Goal: Obtain resource: Obtain resource

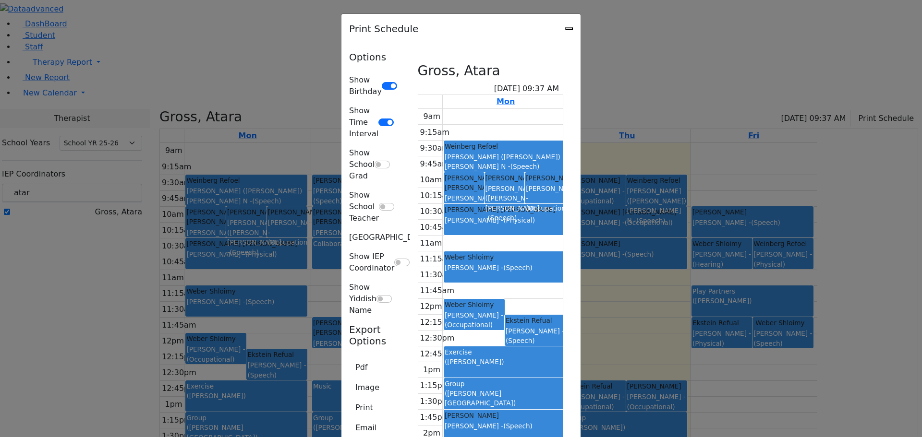
select select "212"
click at [569, 29] on icon "Close" at bounding box center [569, 29] width 0 height 0
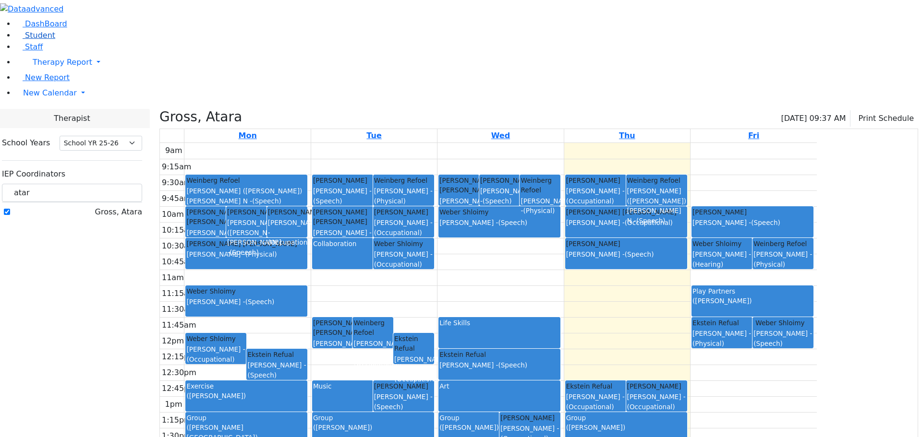
click at [35, 40] on span "Student" at bounding box center [40, 35] width 30 height 9
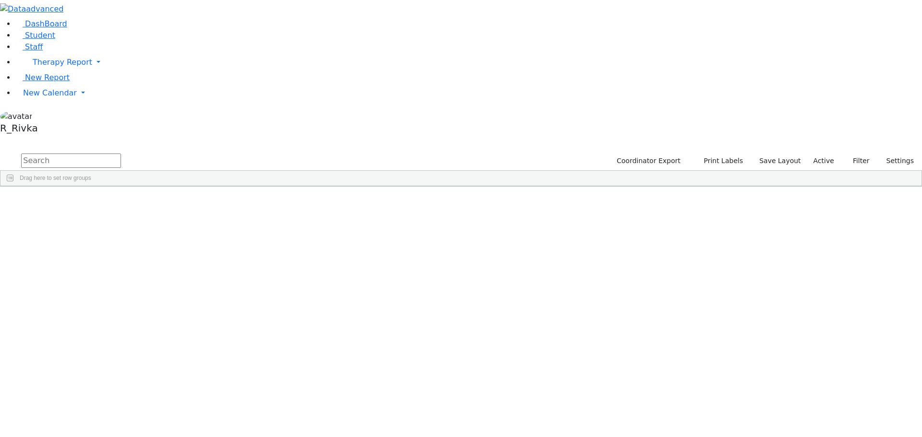
click at [121, 154] on input "text" at bounding box center [71, 161] width 100 height 14
type input "jo kaufm"
click at [122, 216] on div "Kaufman" at bounding box center [92, 222] width 60 height 13
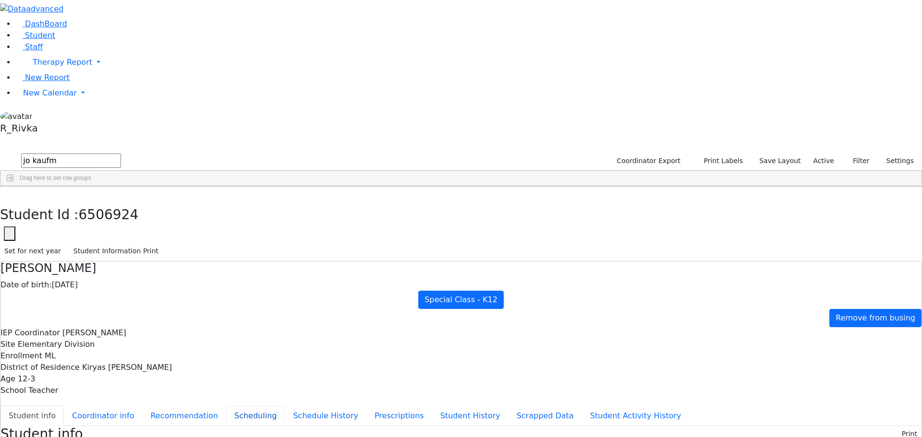
click at [226, 406] on button "Scheduling" at bounding box center [255, 416] width 59 height 20
click at [163, 244] on button "Student Information Print" at bounding box center [116, 251] width 94 height 15
click at [54, 97] on span "New Calendar" at bounding box center [50, 92] width 54 height 9
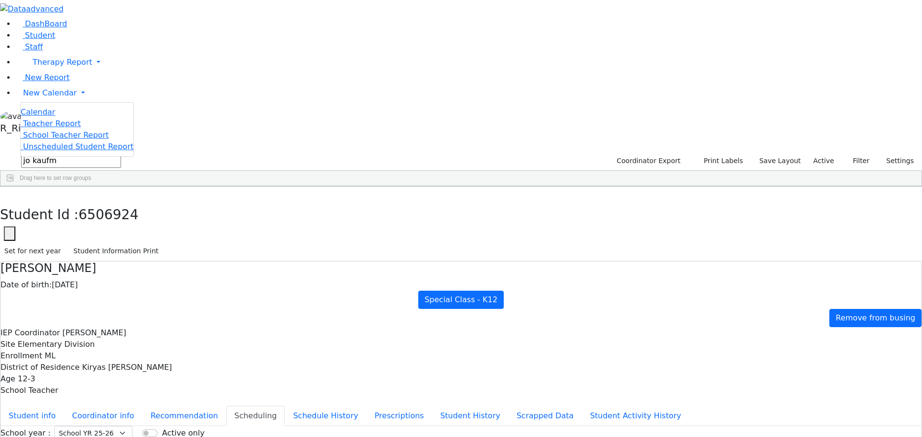
click at [45, 117] on span "Calendar" at bounding box center [38, 112] width 35 height 9
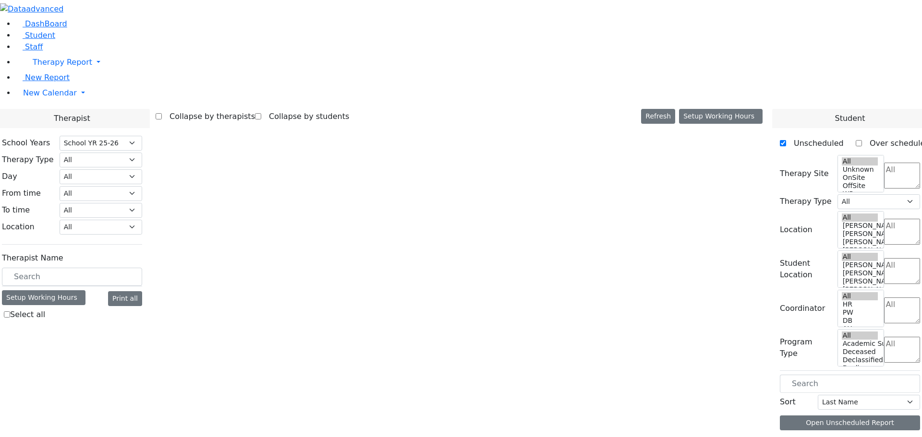
select select "212"
select select "1"
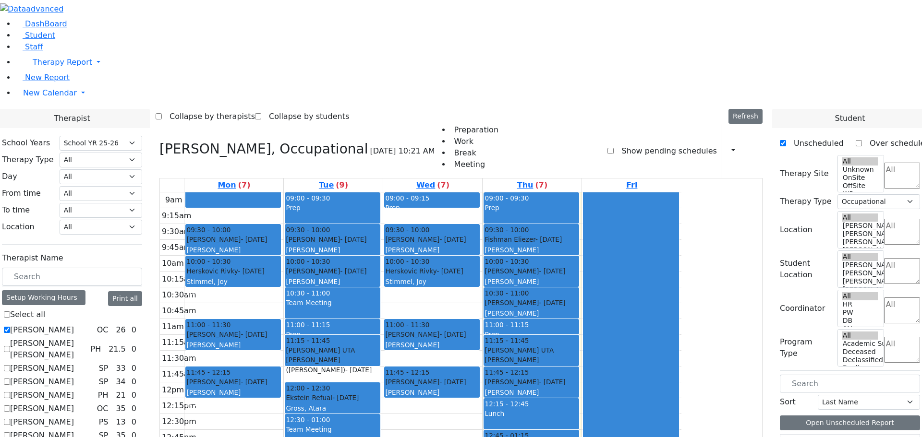
click at [74, 325] on label "[PERSON_NAME]" at bounding box center [42, 331] width 64 height 12
click at [10, 327] on input "[PERSON_NAME]" at bounding box center [7, 330] width 6 height 6
checkbox input "false"
select select
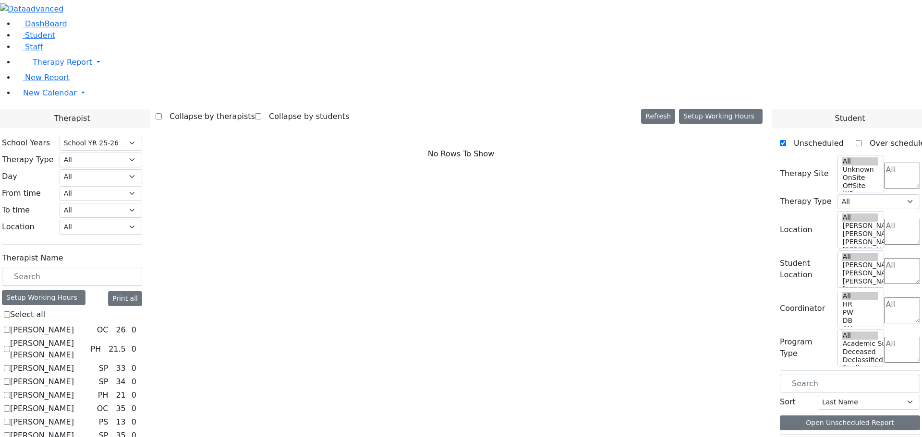
scroll to position [48, 0]
checkbox input "true"
select select "4"
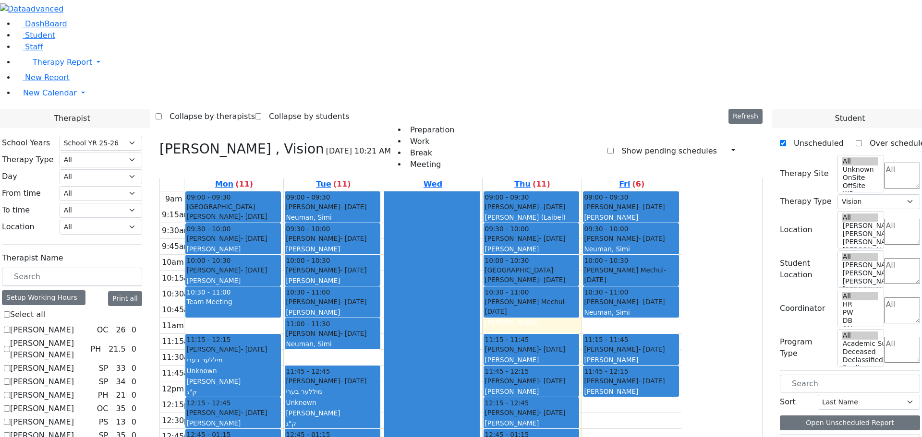
scroll to position [0, 0]
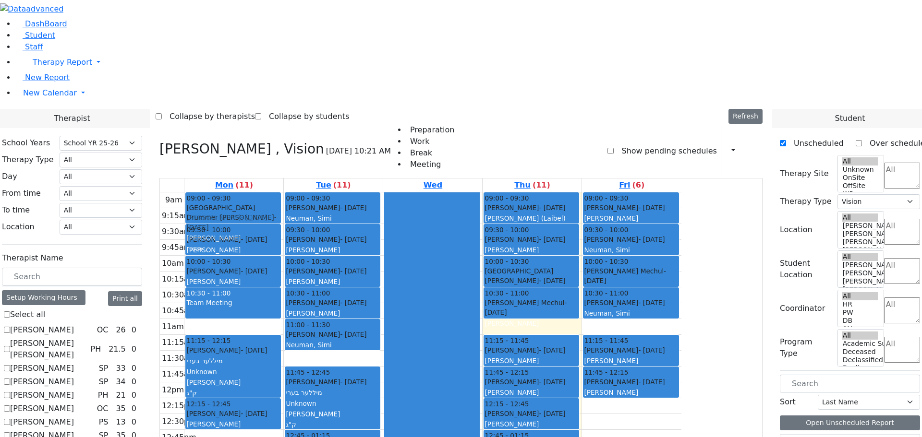
drag, startPoint x: 341, startPoint y: 306, endPoint x: 344, endPoint y: 74, distance: 232.4
click at [283, 193] on div "09:00 - 09:30 Neshuma School Kaufman Joel - 06/03/2013 Kramer Bluma נשמה 09:30 …" at bounding box center [233, 383] width 99 height 380
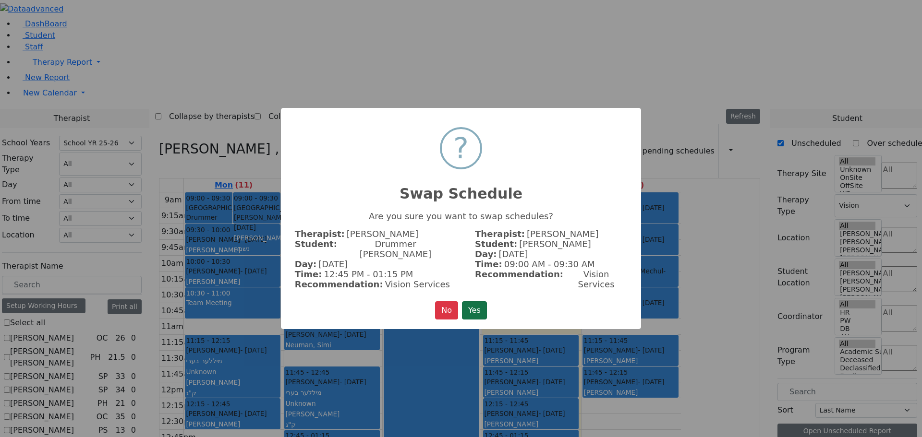
click at [470, 302] on button "Yes" at bounding box center [474, 311] width 25 height 18
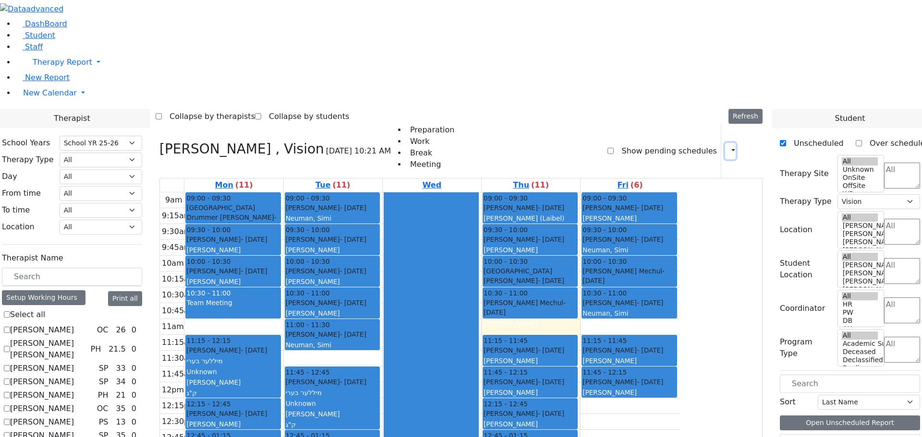
click at [727, 146] on icon "button" at bounding box center [727, 150] width 0 height 9
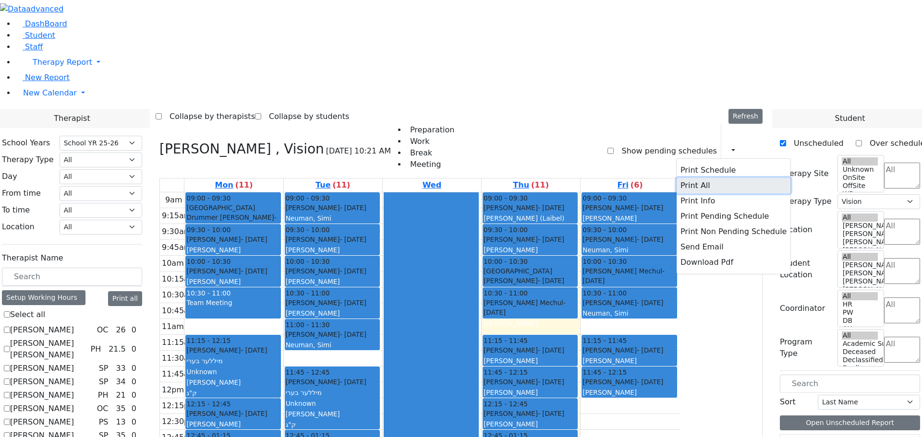
click at [696, 178] on button "Print All" at bounding box center [733, 185] width 114 height 15
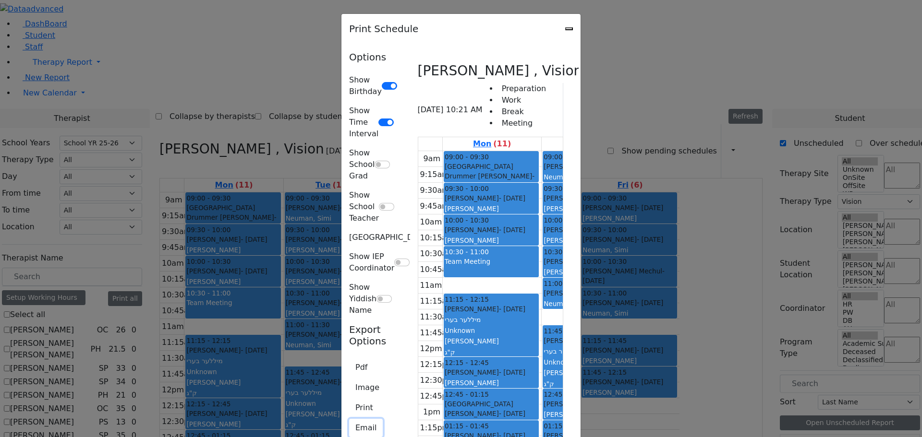
click at [349, 419] on button "Email" at bounding box center [366, 428] width 34 height 18
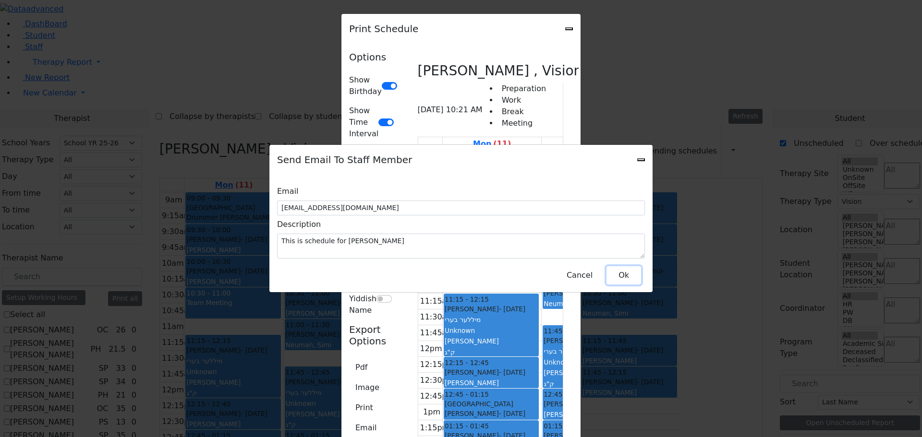
click at [617, 268] on button "Ok" at bounding box center [623, 275] width 35 height 18
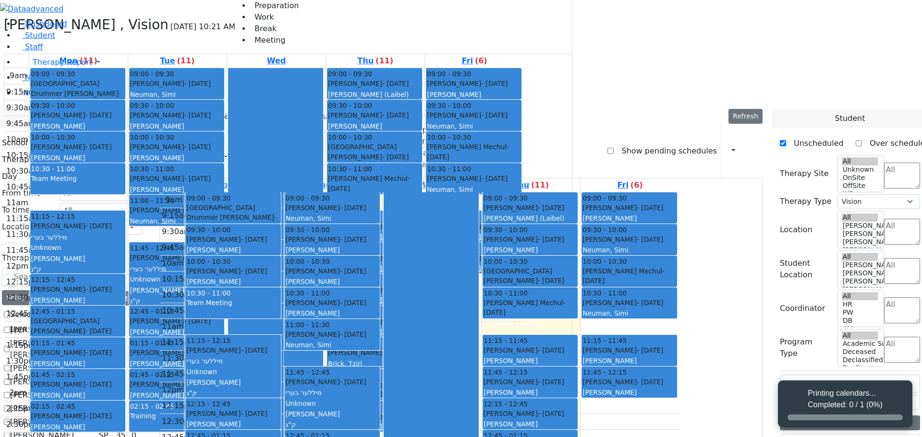
select select "212"
select select "4"
click at [33, 40] on span "Student" at bounding box center [40, 35] width 30 height 9
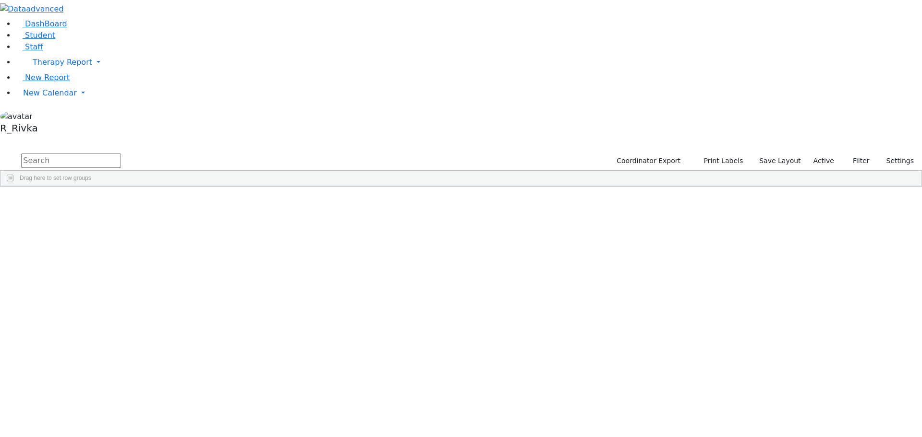
click at [121, 154] on input "text" at bounding box center [71, 161] width 100 height 14
type input "joe kaufm"
click at [122, 216] on div "Kaufman" at bounding box center [92, 222] width 60 height 13
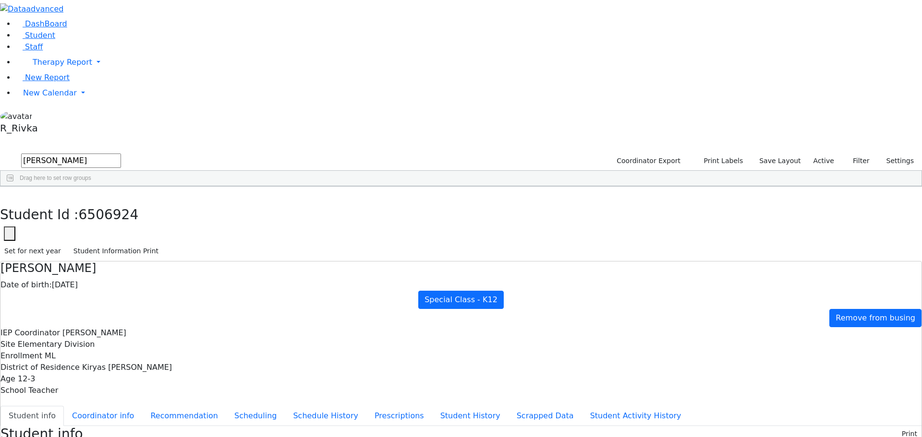
click at [226, 406] on button "Scheduling" at bounding box center [255, 416] width 59 height 20
click at [163, 244] on button "Student Information Print" at bounding box center [116, 251] width 94 height 15
click at [57, 97] on span "New Calendar" at bounding box center [50, 92] width 54 height 9
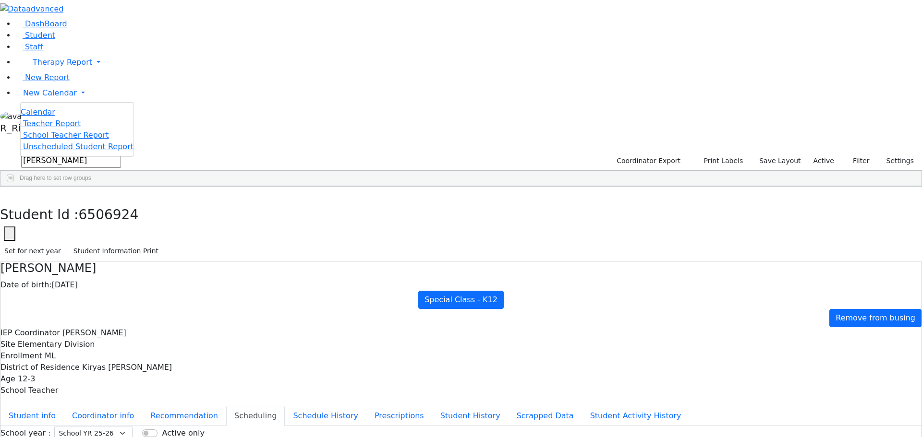
click at [55, 117] on span "Calendar" at bounding box center [38, 112] width 35 height 9
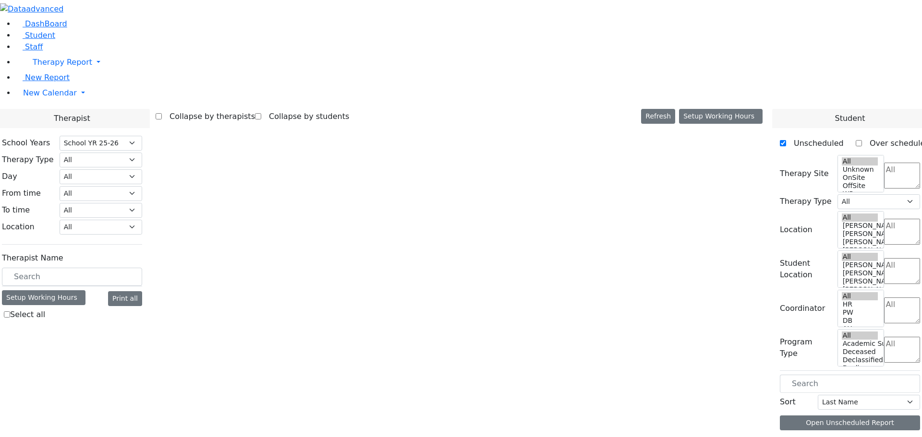
select select "212"
select select "4"
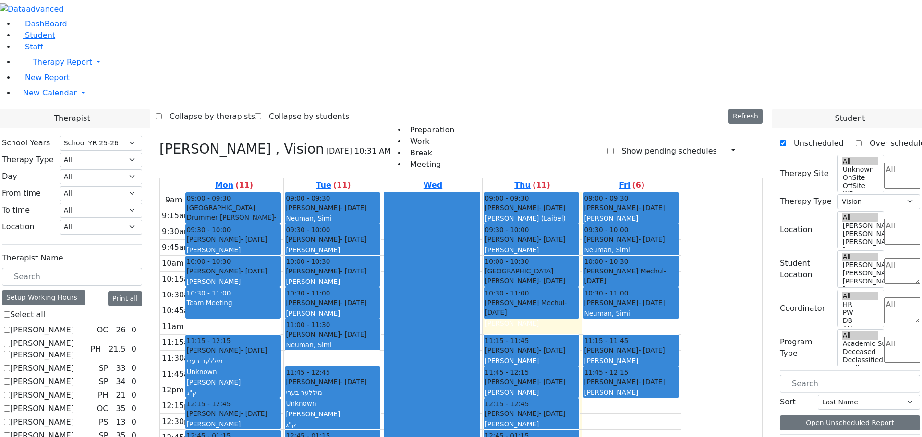
scroll to position [1, 0]
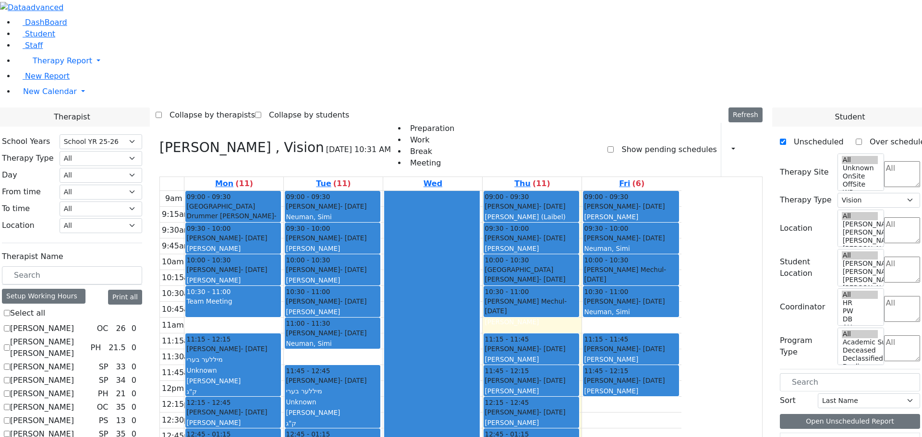
checkbox input "true"
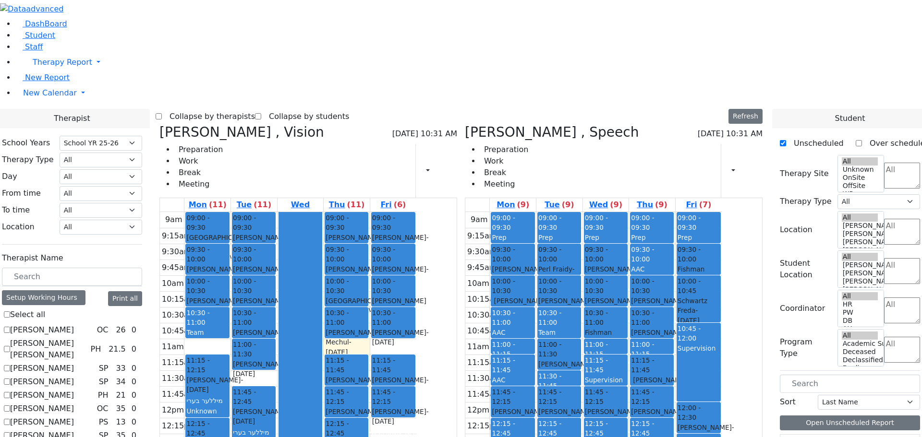
click at [159, 124] on icon at bounding box center [159, 132] width 0 height 16
select select "3"
checkbox input "false"
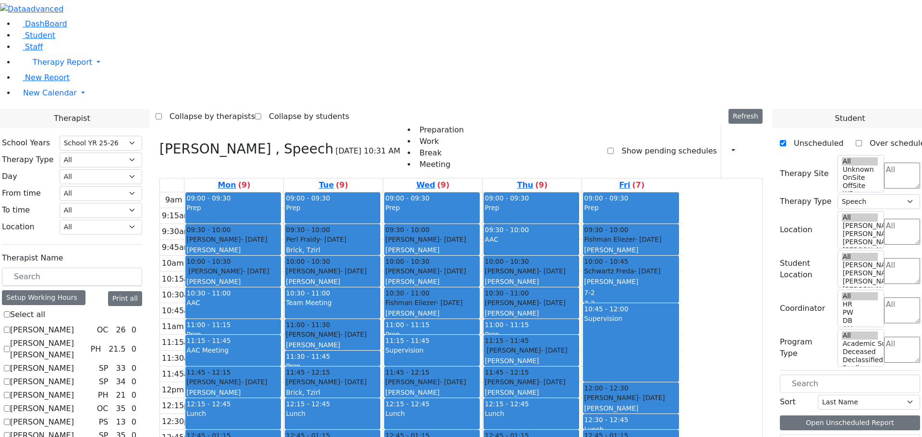
checkbox input "false"
select select
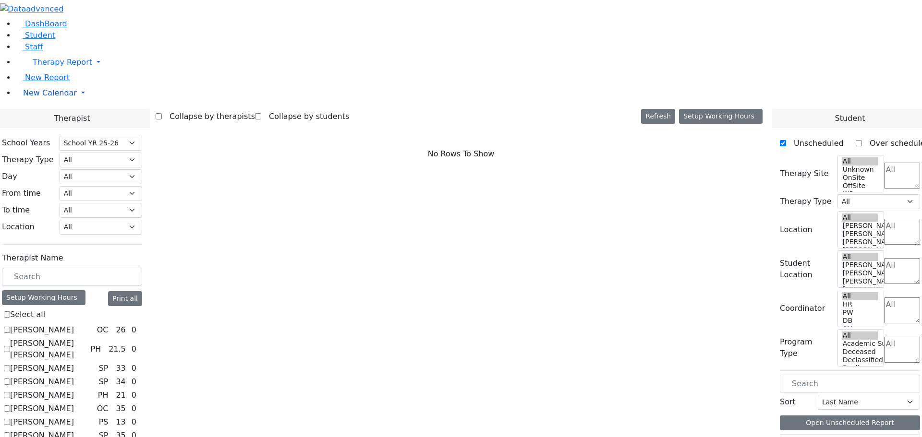
click at [40, 97] on span "New Calendar" at bounding box center [50, 92] width 54 height 9
click at [59, 128] on link "Teacher Report" at bounding box center [51, 123] width 60 height 9
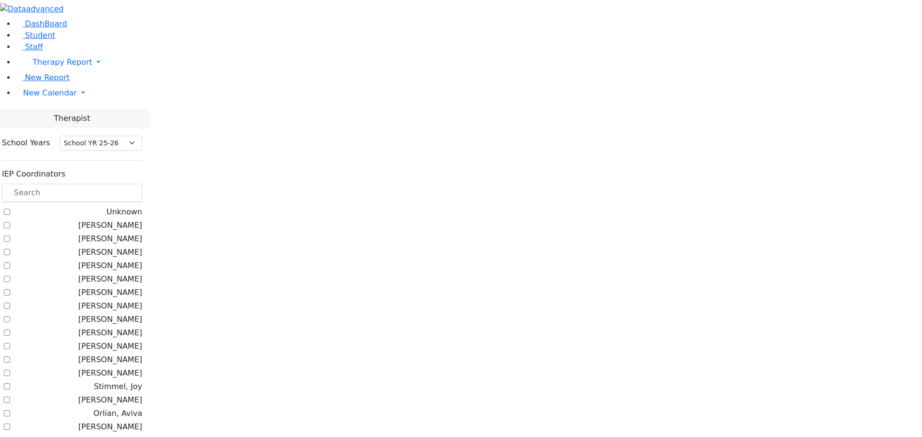
select select "212"
click at [142, 184] on input "text" at bounding box center [72, 193] width 140 height 18
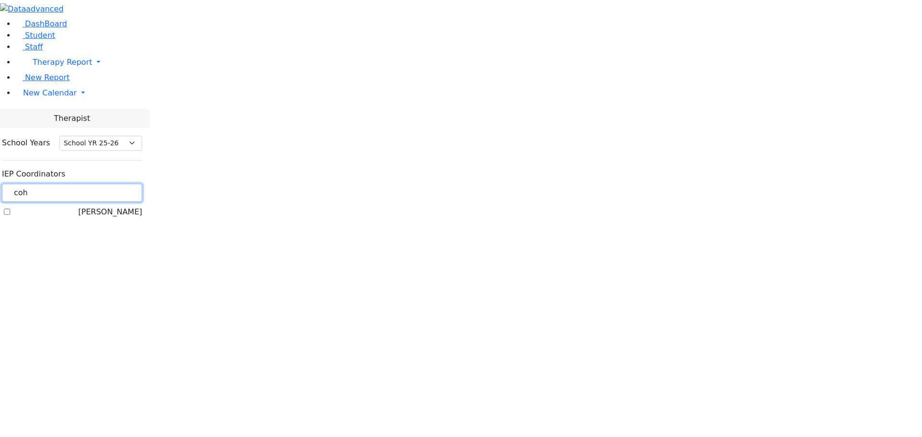
type input "coh"
click at [123, 206] on label "[PERSON_NAME]" at bounding box center [110, 212] width 64 height 12
click at [10, 209] on input "[PERSON_NAME]" at bounding box center [7, 212] width 6 height 6
checkbox input "true"
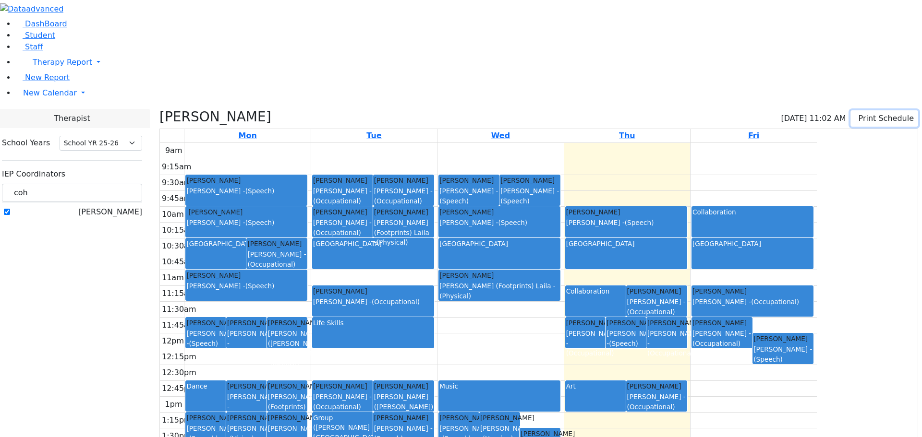
click at [855, 110] on button "Print Schedule" at bounding box center [884, 118] width 68 height 16
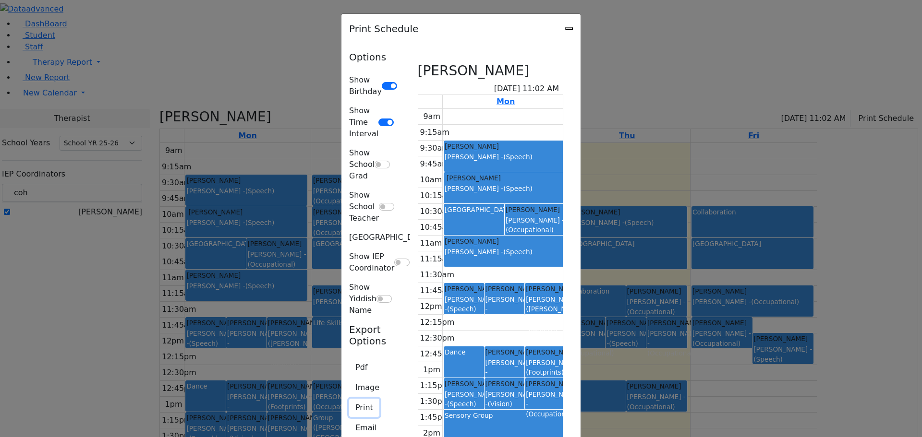
click at [349, 399] on button "Print" at bounding box center [364, 408] width 30 height 18
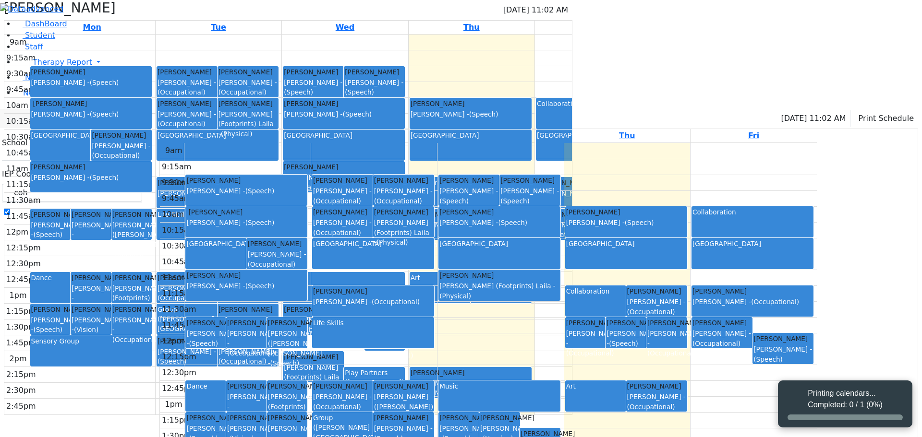
select select "212"
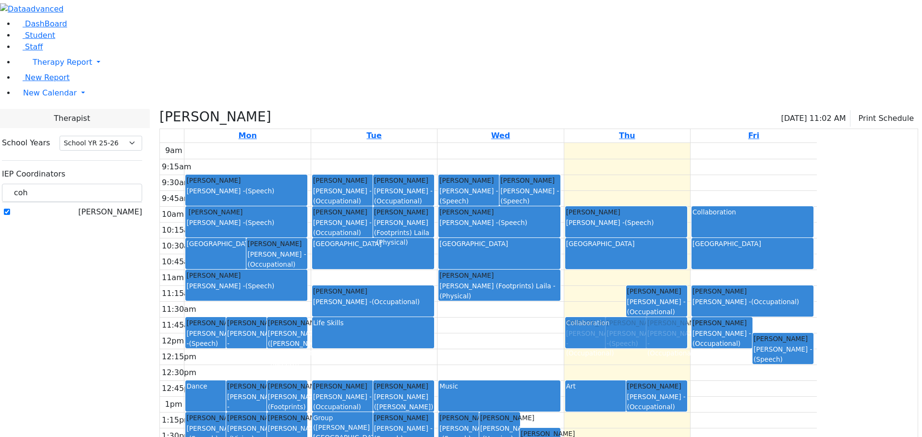
drag, startPoint x: 693, startPoint y: 206, endPoint x: 682, endPoint y: 234, distance: 30.0
click at [682, 234] on div "Appel Jacob Abramczyk ZC - (Occupational) Schwimmer Esty Wolner Miriam - (Speec…" at bounding box center [627, 333] width 126 height 380
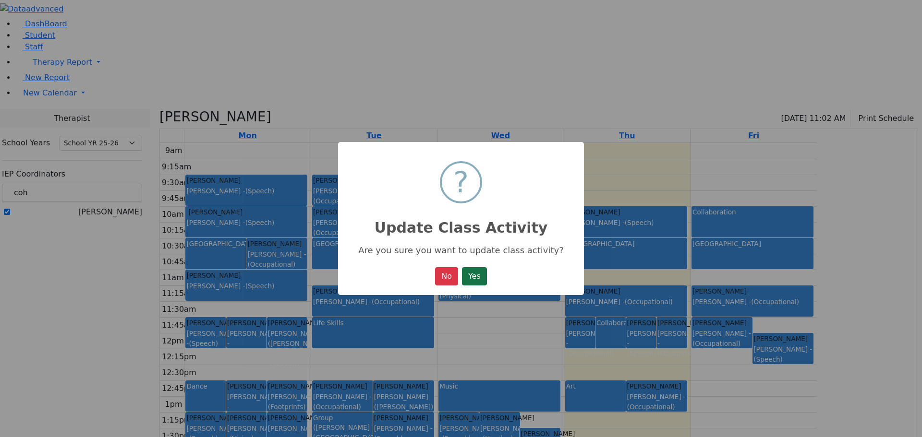
click at [477, 279] on button "Yes" at bounding box center [474, 276] width 25 height 18
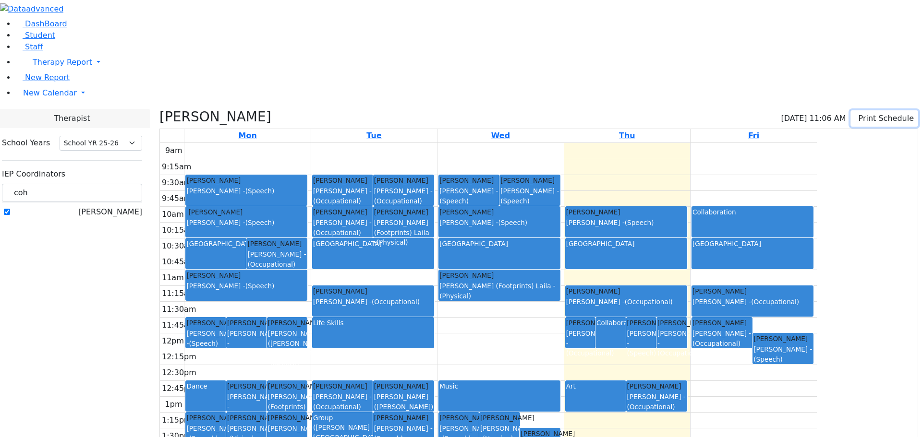
click at [856, 114] on icon "button" at bounding box center [856, 118] width 0 height 9
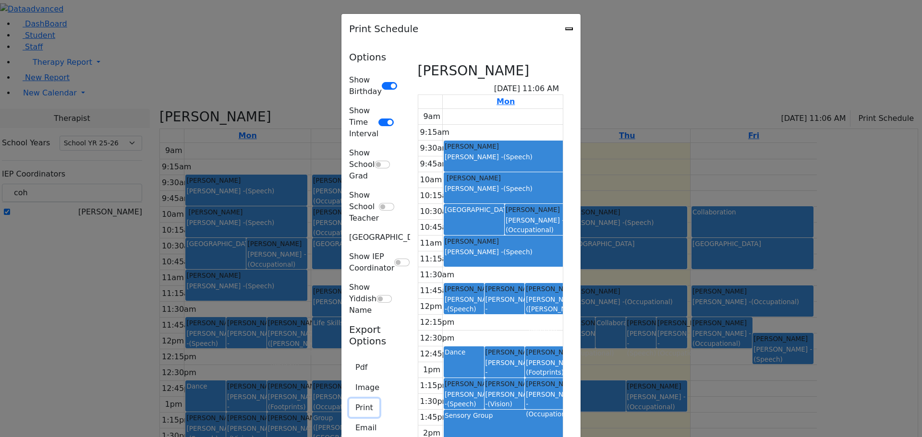
click at [349, 399] on button "Print" at bounding box center [364, 408] width 30 height 18
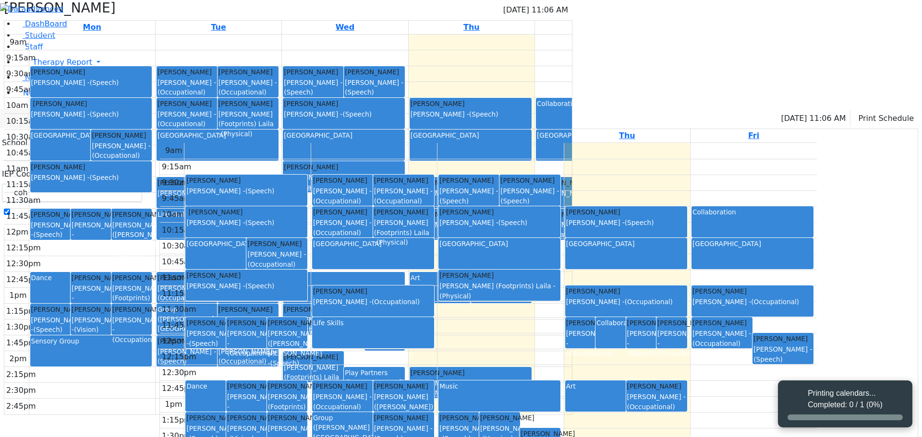
select select "212"
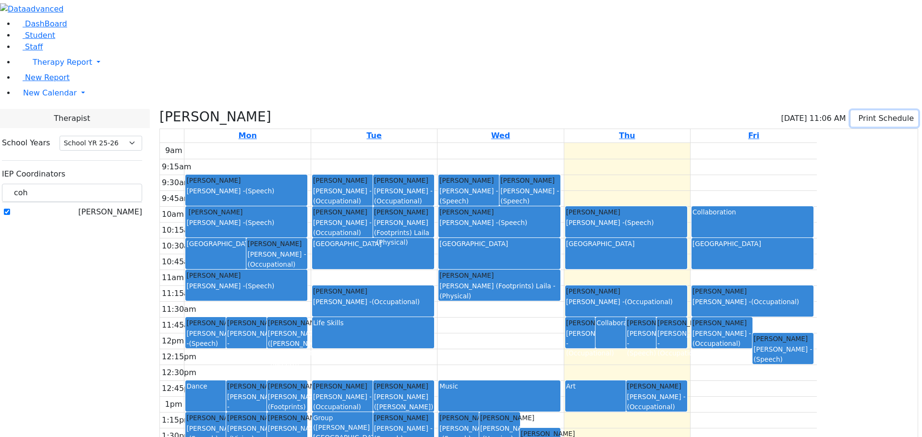
click at [856, 114] on icon "button" at bounding box center [856, 118] width 0 height 9
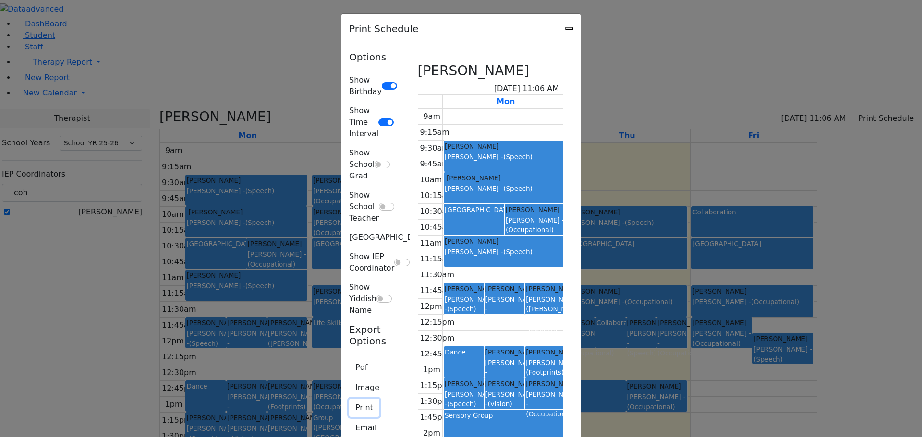
click at [349, 399] on button "Print" at bounding box center [364, 408] width 30 height 18
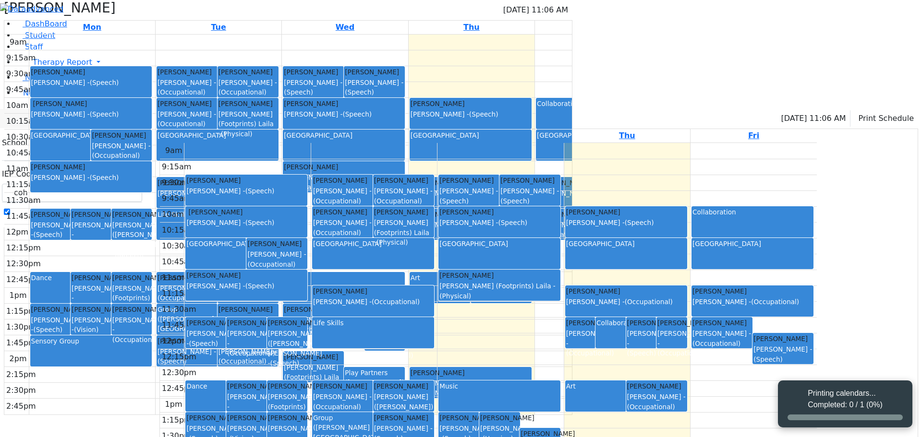
select select "212"
click at [826, 434] on div "Cohen, Sara C 09/18/2025 11:06 AM Print Schedule Mon Tue Wed Thu Fri 9am 9:15am…" at bounding box center [539, 316] width 766 height 415
click at [828, 425] on div "Printing calendars... Completed: 0 / 1 (0%)" at bounding box center [845, 404] width 134 height 47
click at [795, 418] on div at bounding box center [844, 418] width 115 height 6
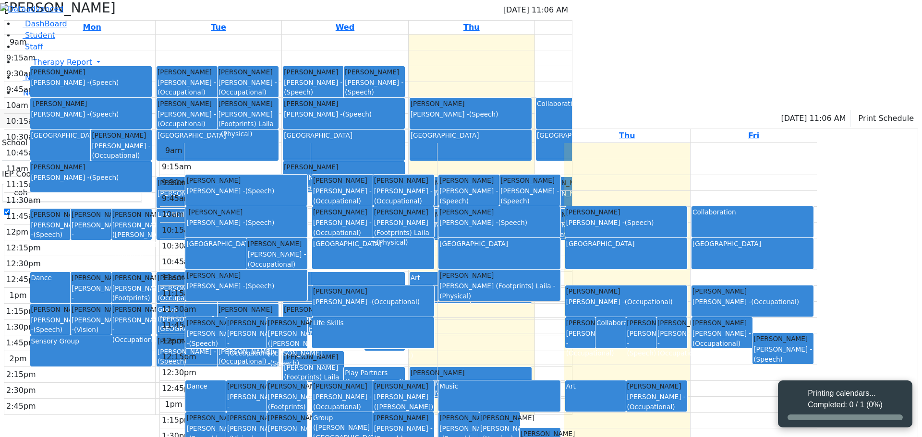
click at [809, 408] on div "Printing calendars... Completed: 0 / 1 (0%)" at bounding box center [845, 404] width 134 height 47
click at [850, 110] on button "Print Schedule" at bounding box center [884, 118] width 68 height 16
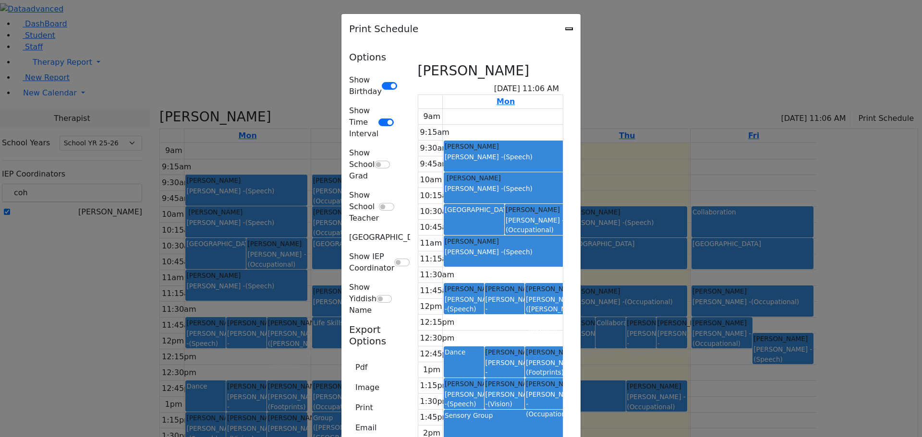
click at [49, 146] on div "Print Schedule Options Show Birthday Show Time Interval Show School Grad Show S…" at bounding box center [461, 218] width 922 height 437
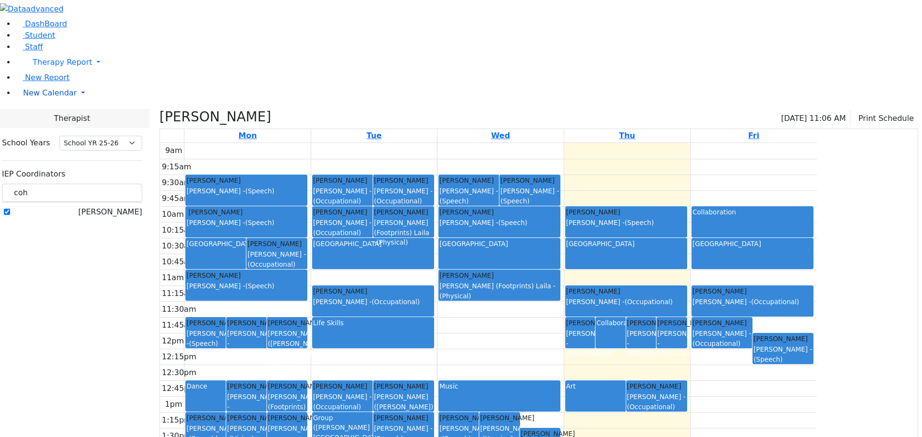
click at [26, 97] on span "New Calendar" at bounding box center [50, 92] width 54 height 9
click at [34, 128] on span "Teacher Report" at bounding box center [52, 123] width 58 height 9
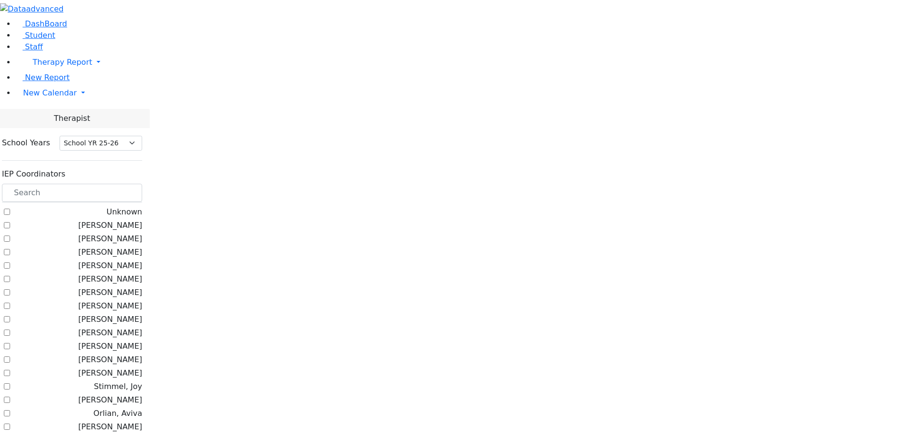
select select "212"
click at [137, 184] on input "text" at bounding box center [72, 193] width 140 height 18
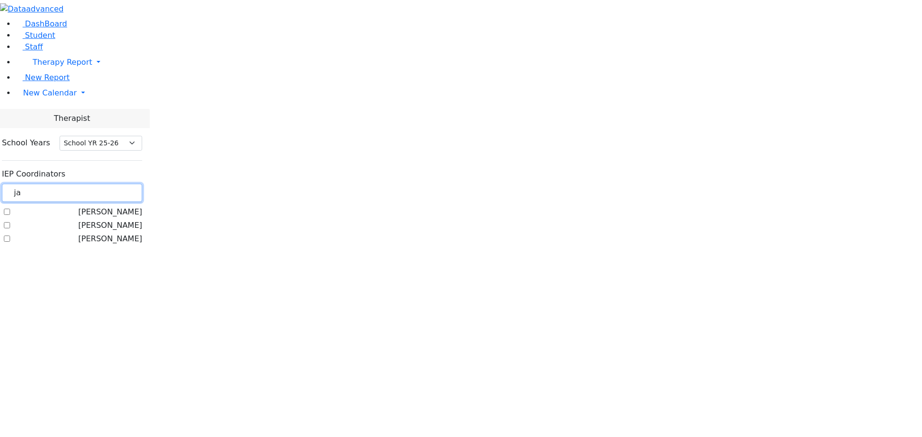
type input "ja"
click at [121, 233] on label "[PERSON_NAME]" at bounding box center [110, 239] width 64 height 12
click at [10, 236] on input "[PERSON_NAME]" at bounding box center [7, 239] width 6 height 6
checkbox input "true"
